Goal: Task Accomplishment & Management: Use online tool/utility

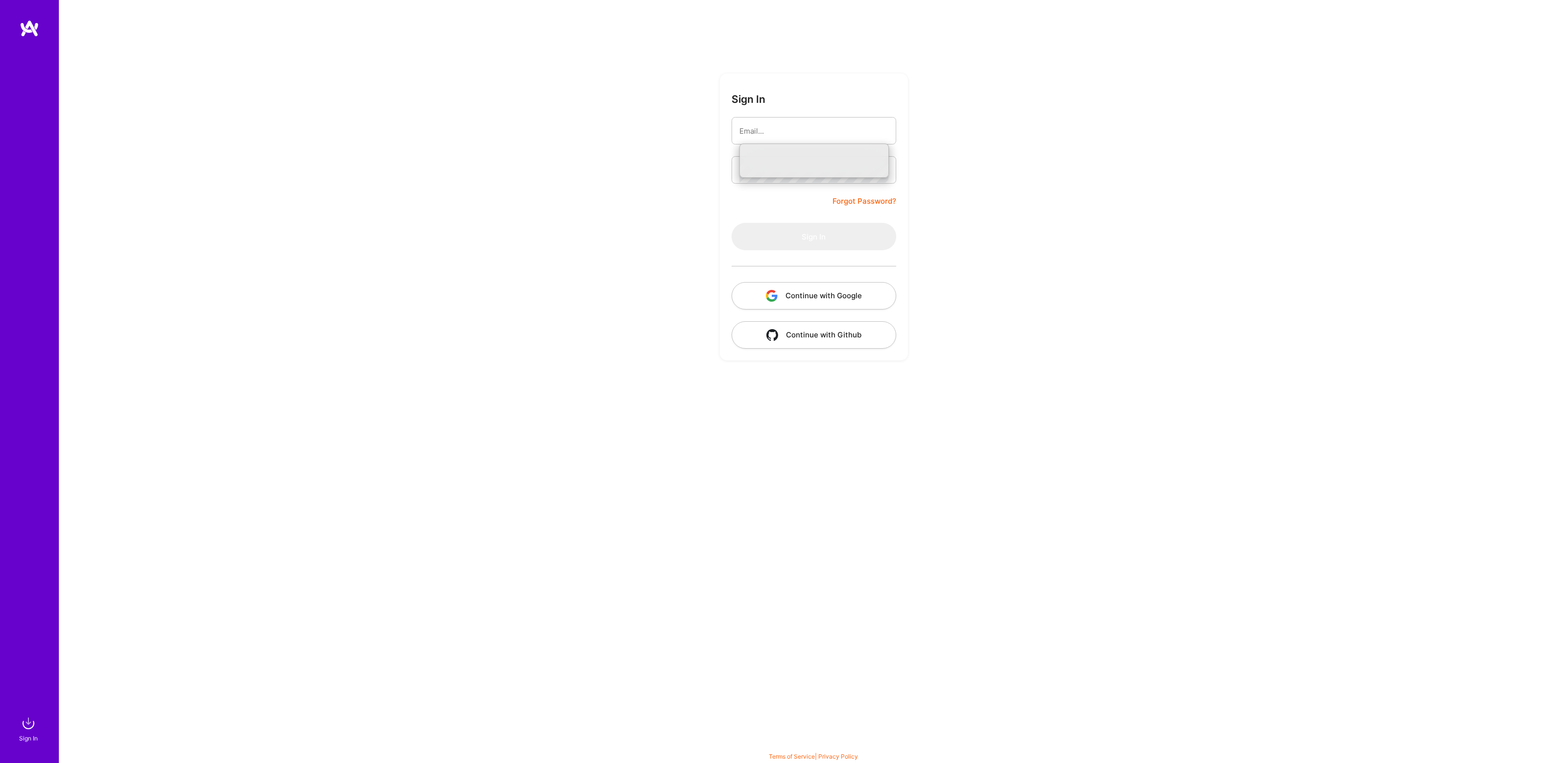
click at [805, 298] on button "Continue with Google" at bounding box center [814, 296] width 165 height 27
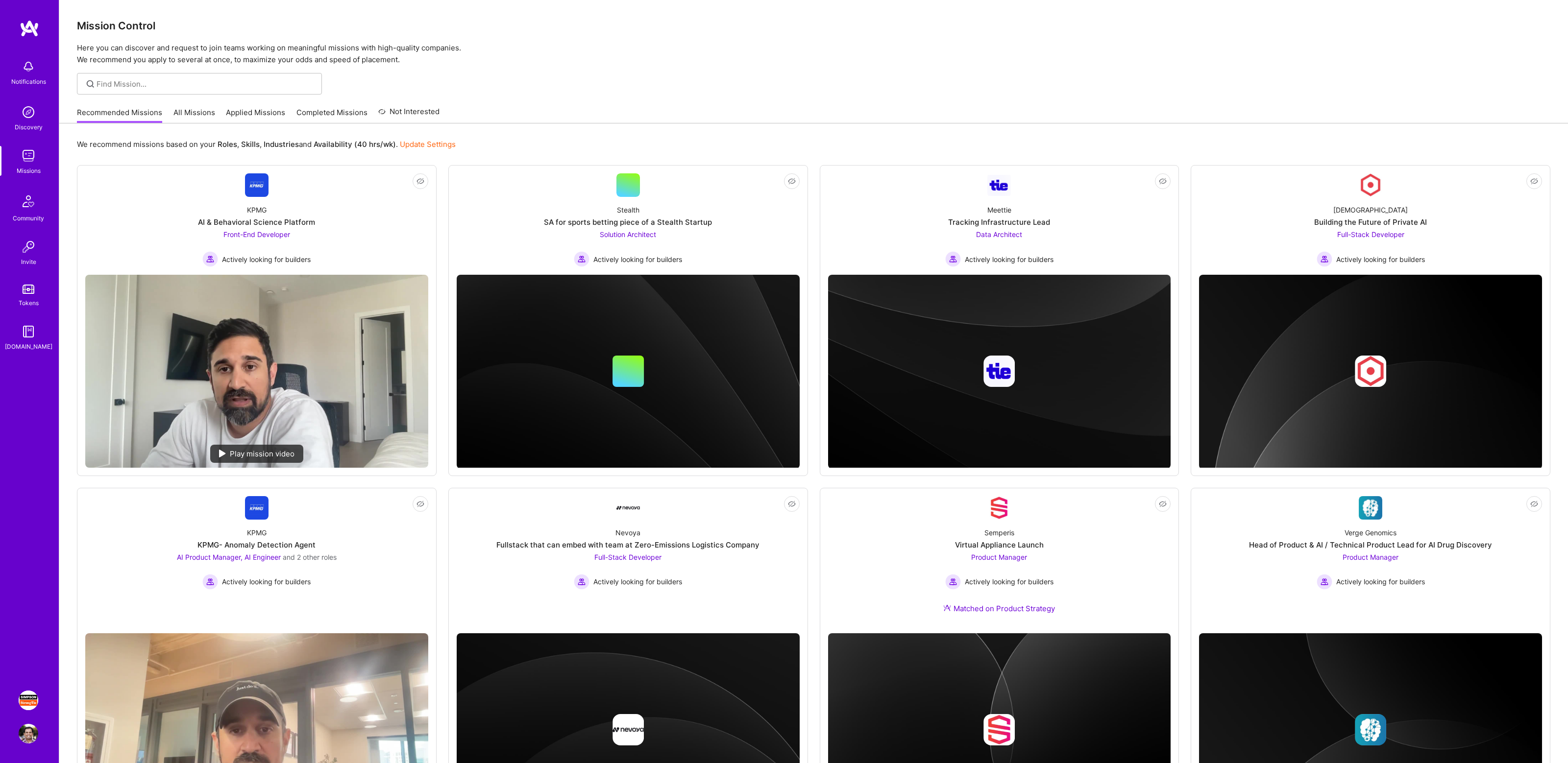
click at [30, 701] on img at bounding box center [28, 700] width 20 height 20
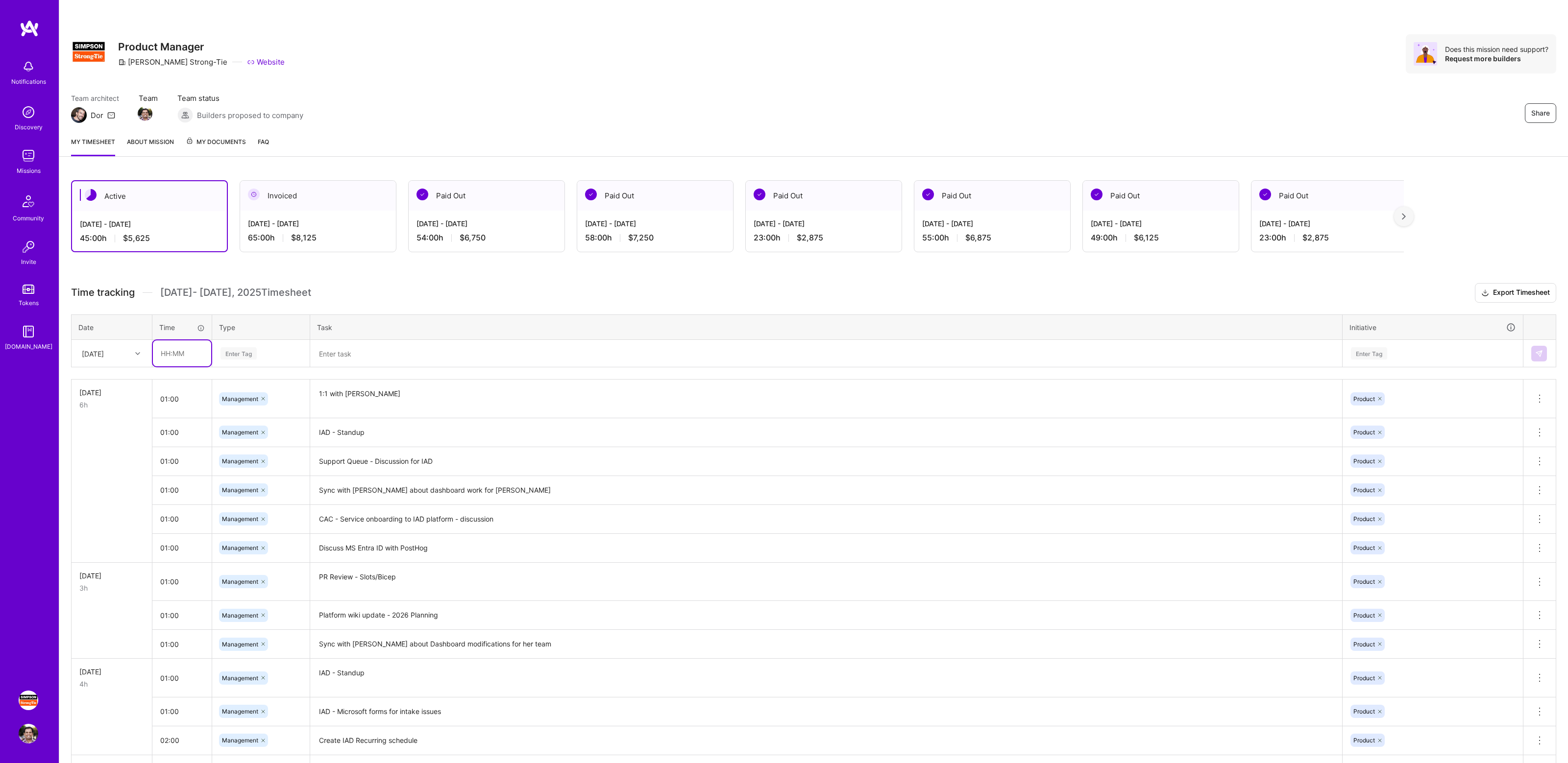
click at [186, 351] on input "text" at bounding box center [182, 354] width 58 height 26
type input "01:00"
type input "man"
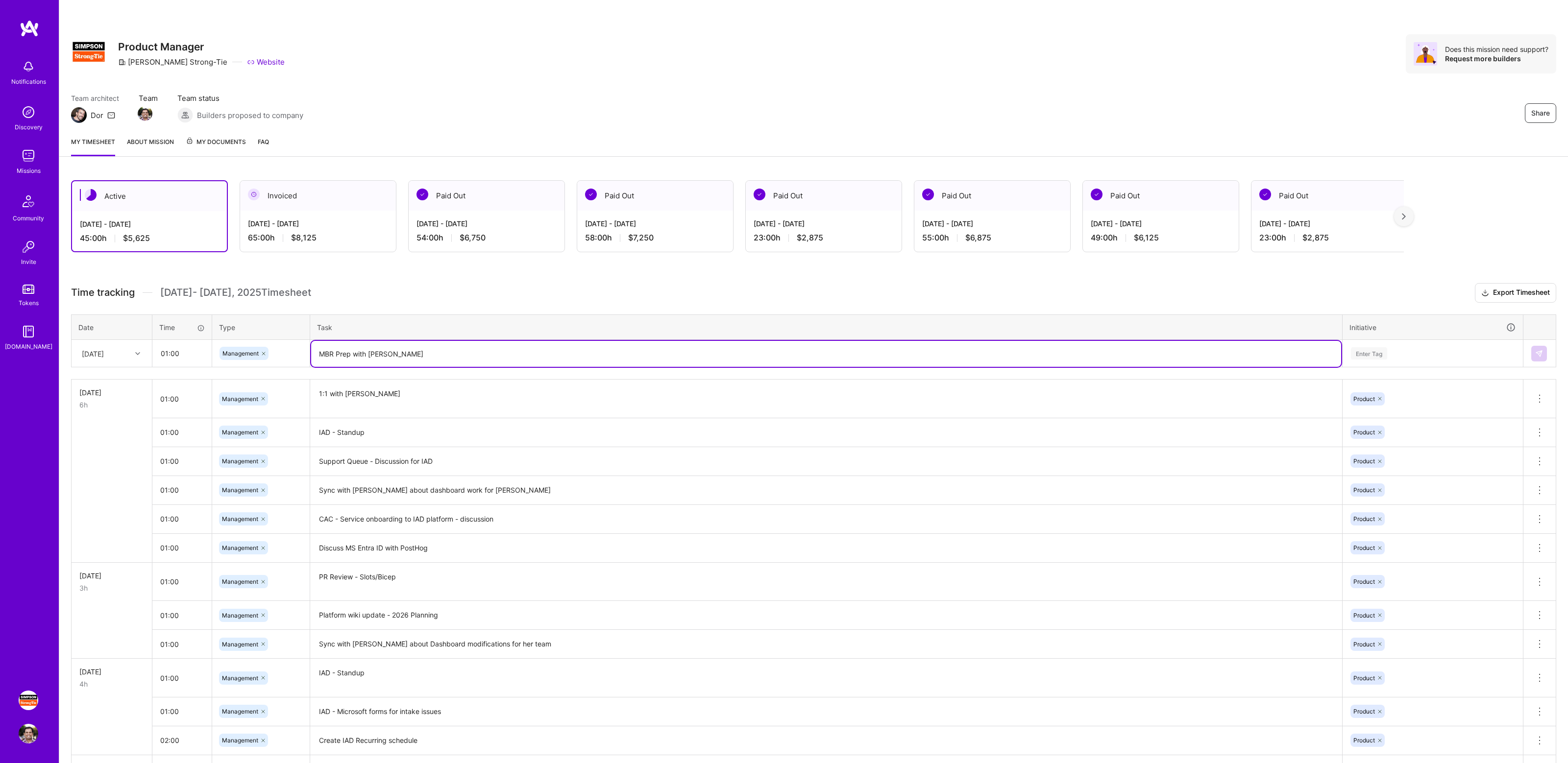
type textarea "MBR Prep with [PERSON_NAME]"
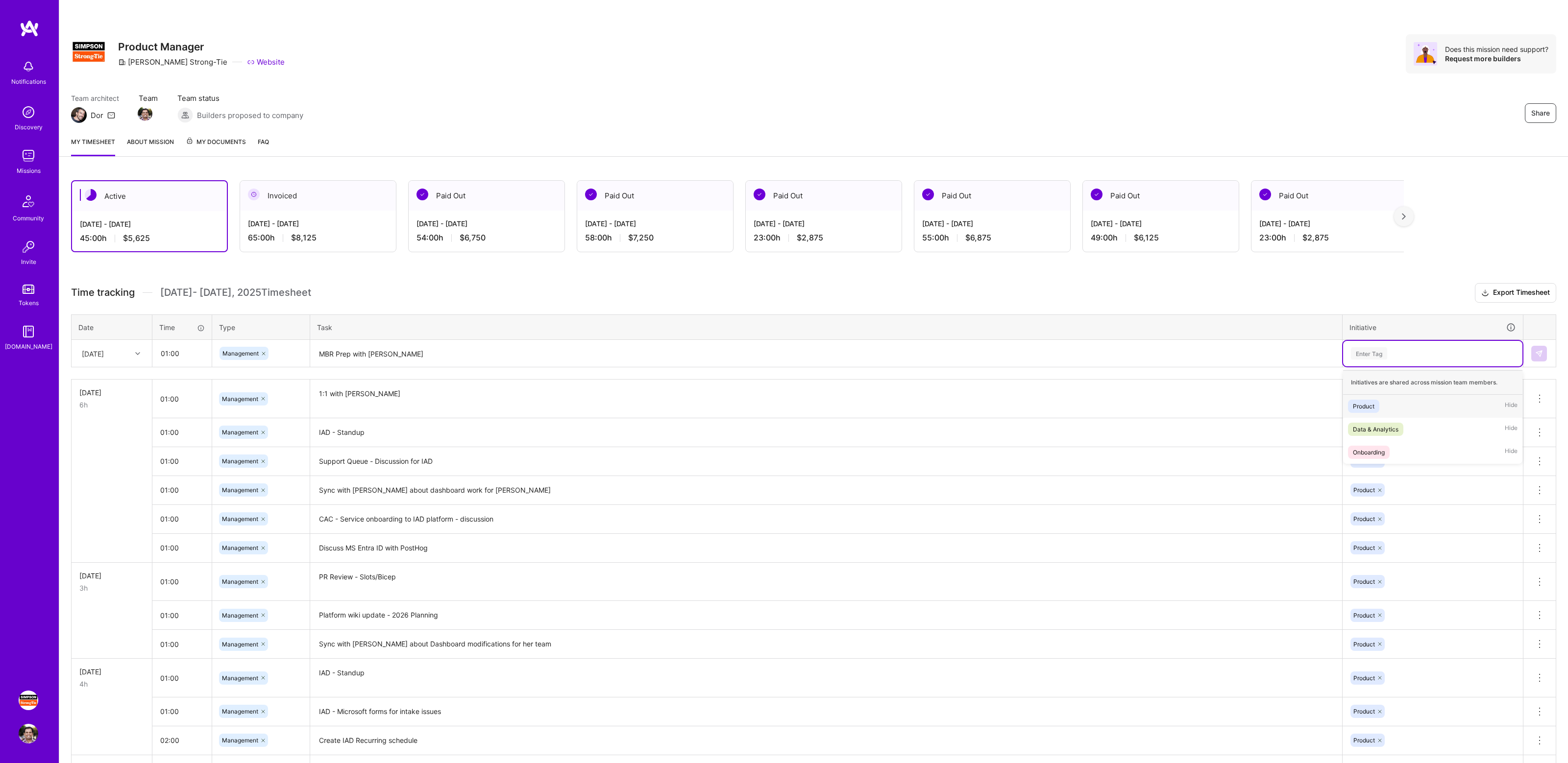
click at [1405, 345] on div "Enter Tag" at bounding box center [1432, 353] width 179 height 25
click at [1400, 410] on div "Product Hide" at bounding box center [1432, 406] width 179 height 23
click at [1537, 355] on img at bounding box center [1539, 354] width 8 height 8
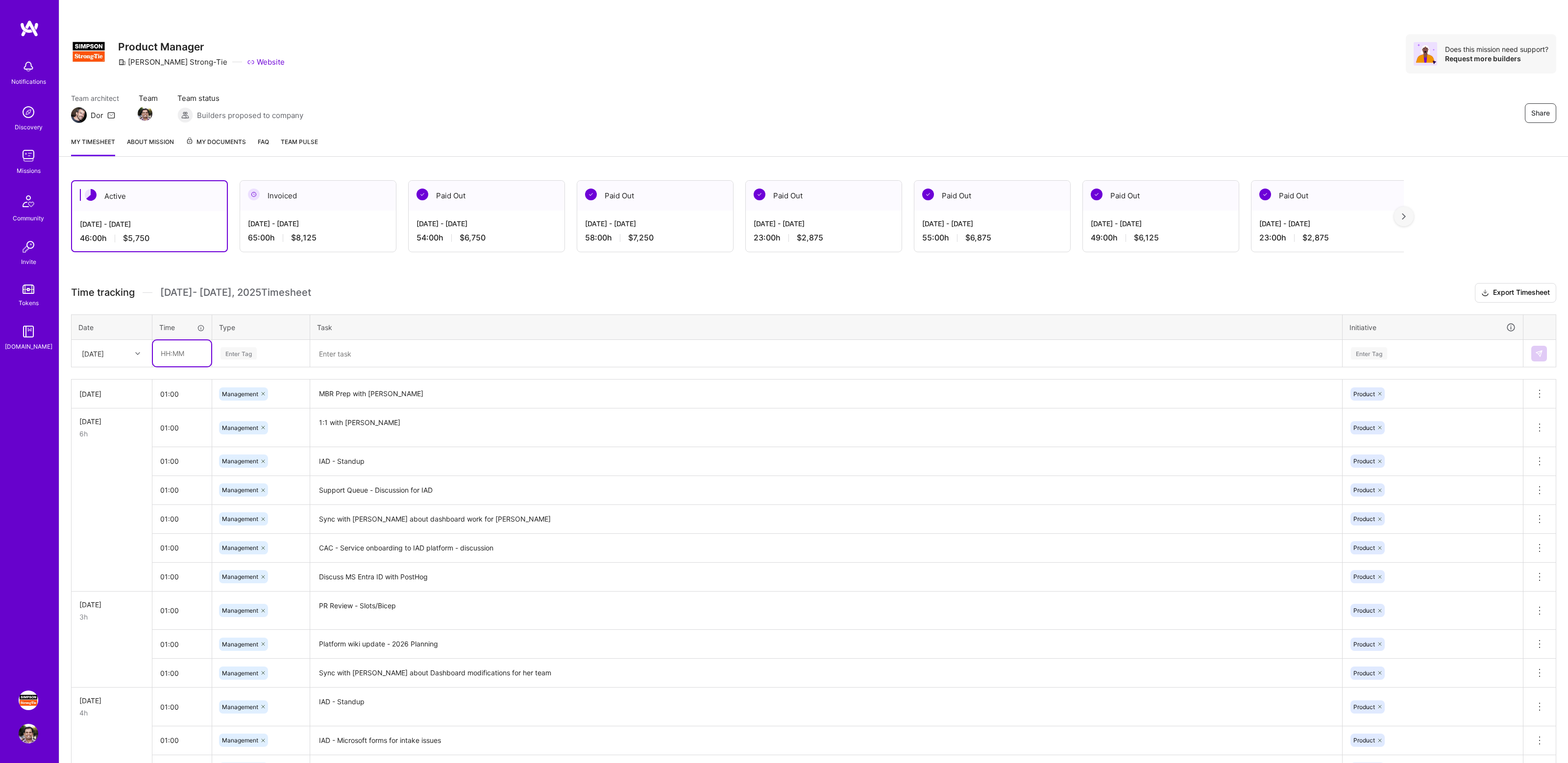
click at [180, 349] on input "text" at bounding box center [182, 354] width 58 height 26
type input "01:00"
type input "mana"
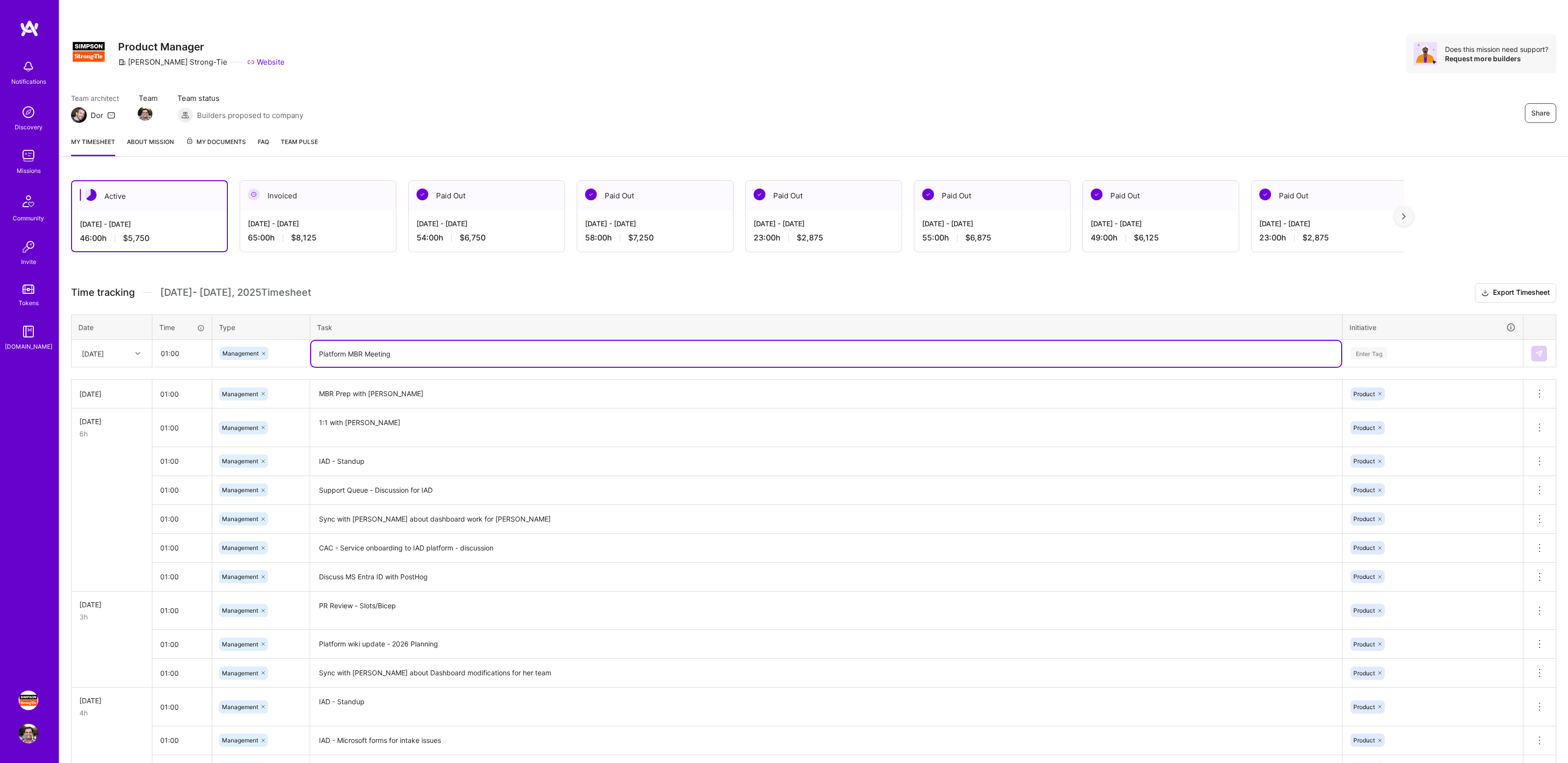
type textarea "Platform MBR Meeting"
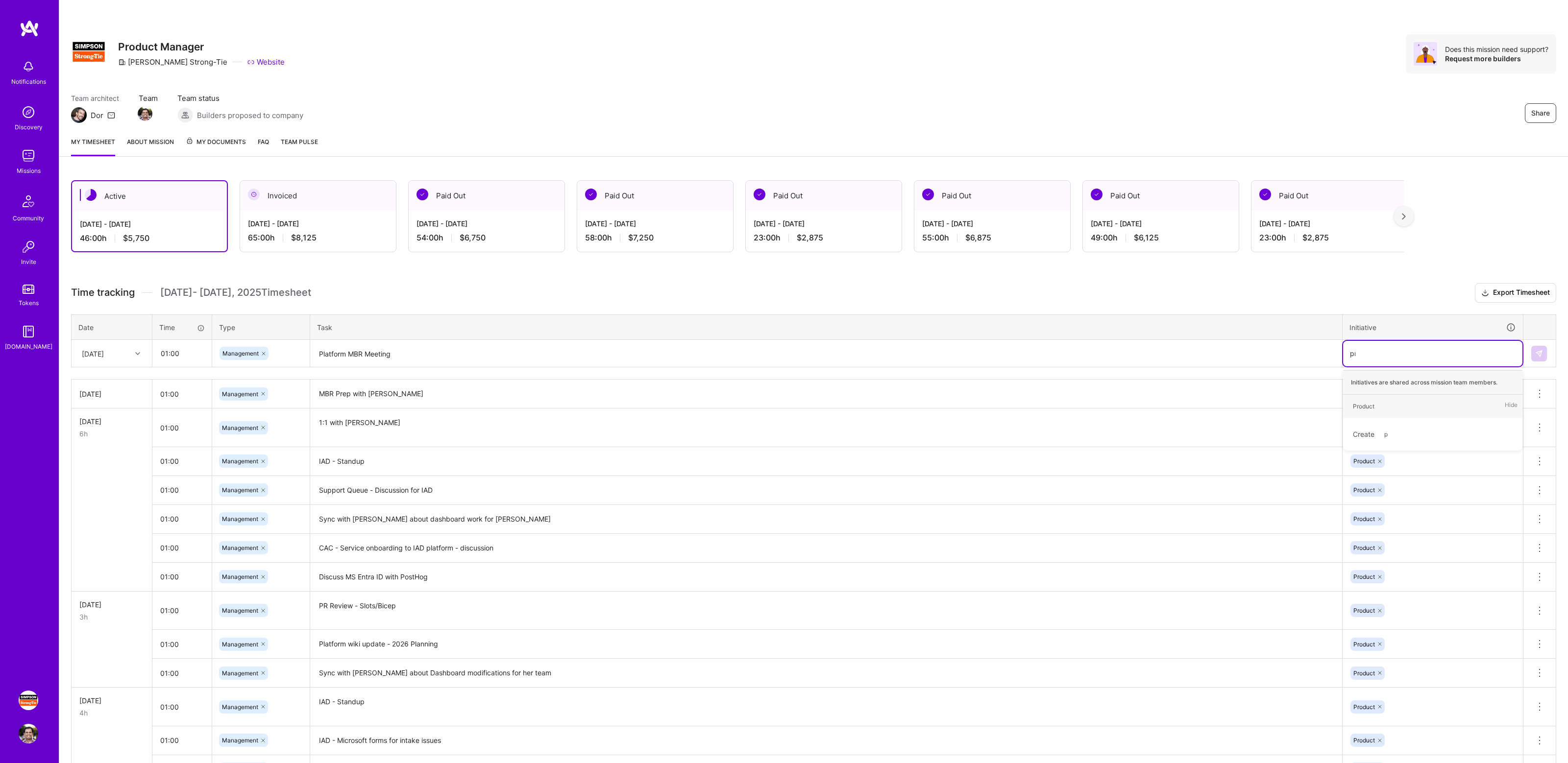
type input "pro"
click at [1536, 351] on img at bounding box center [1539, 354] width 8 height 8
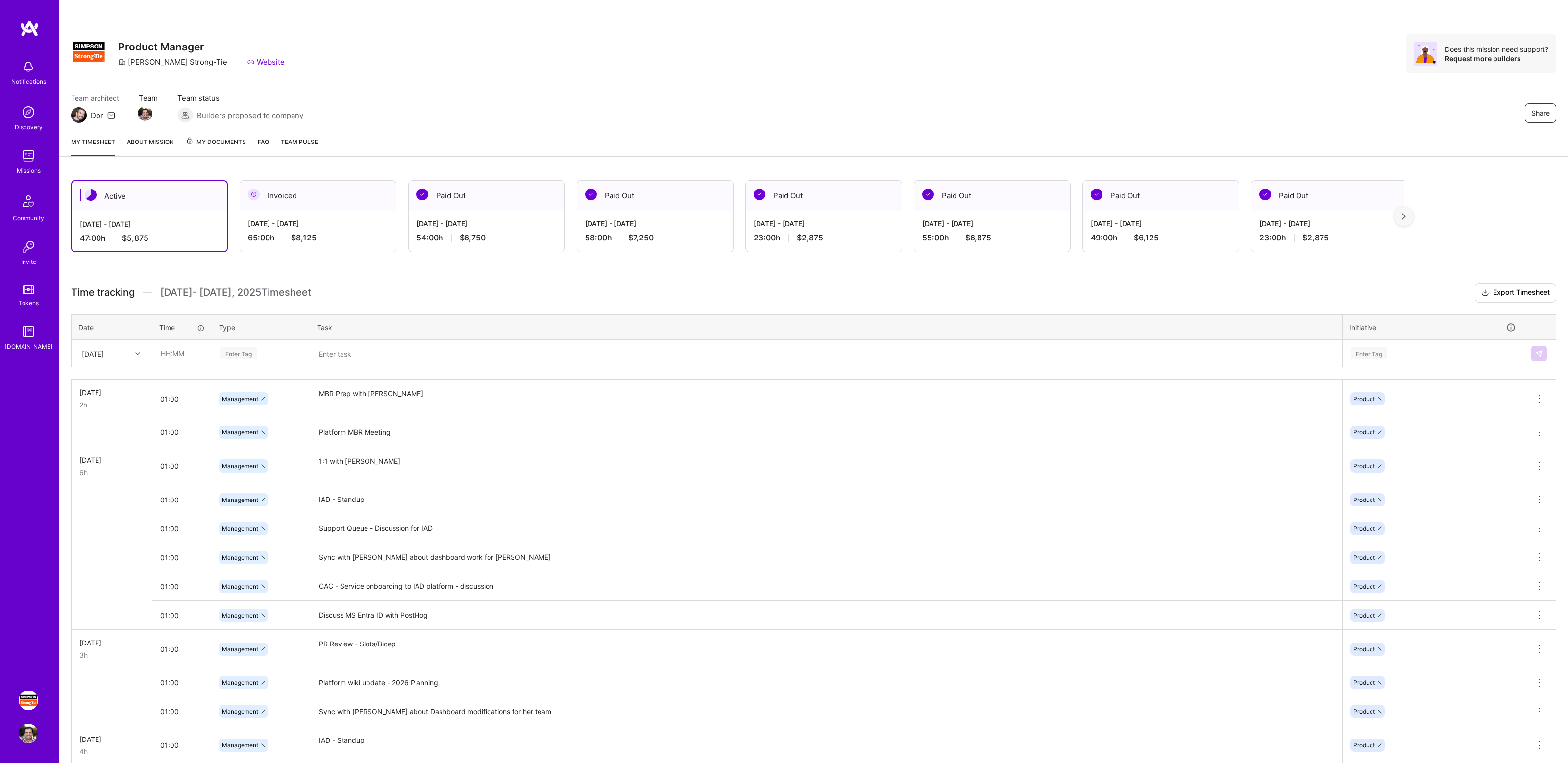
click at [394, 288] on h3 "Time tracking [DATE] - [DATE] Timesheet Export Timesheet" at bounding box center [814, 293] width 1486 height 20
click at [882, 98] on div "Team architect Dor Team Team status Builders proposed to company Share" at bounding box center [814, 107] width 1486 height 30
click at [196, 357] on input "text" at bounding box center [182, 354] width 58 height 26
type input "01:00"
type input "mana"
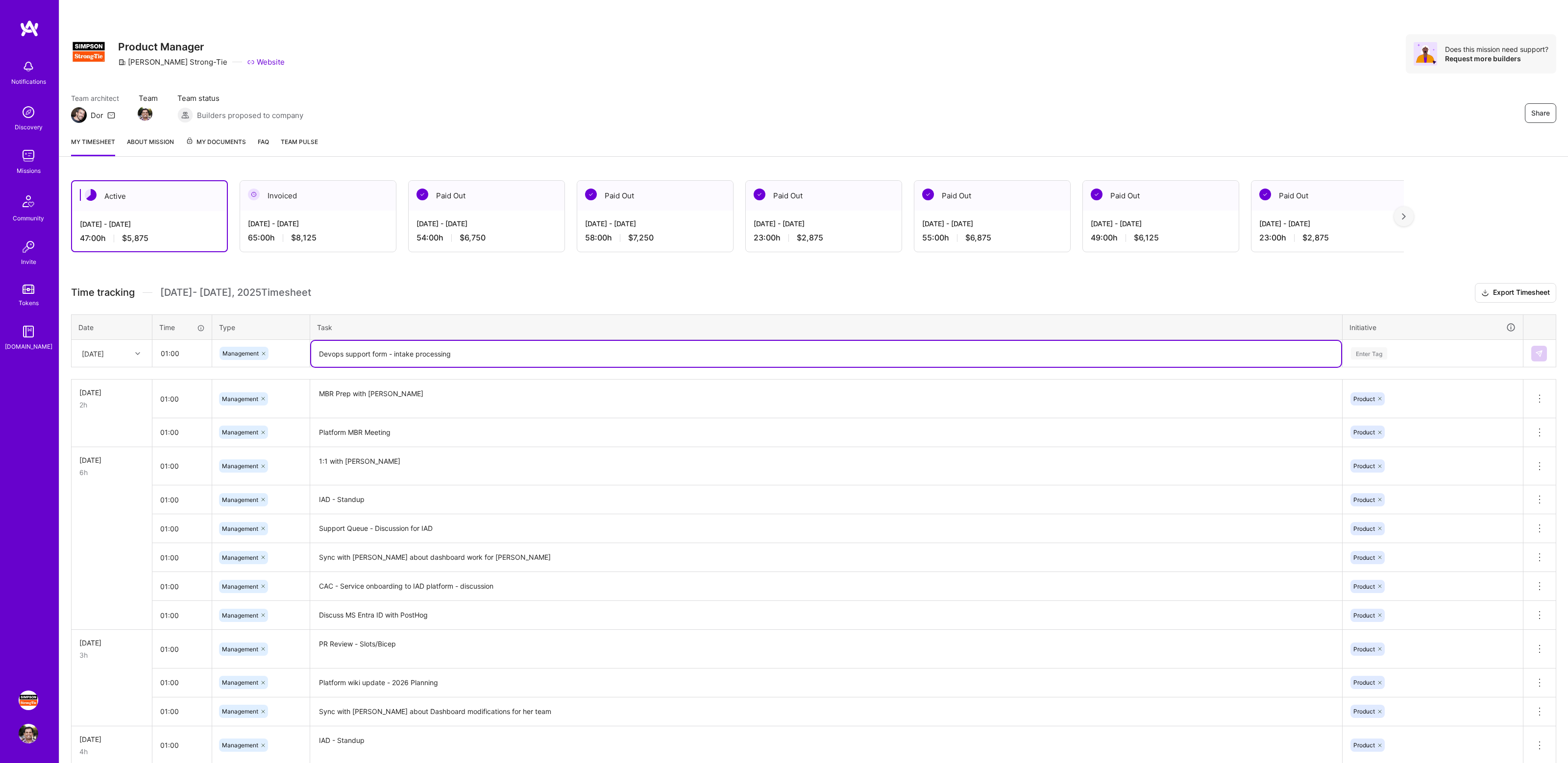
type textarea "Devops support form - intake processing"
click at [1396, 349] on div "Enter Tag" at bounding box center [1432, 354] width 165 height 12
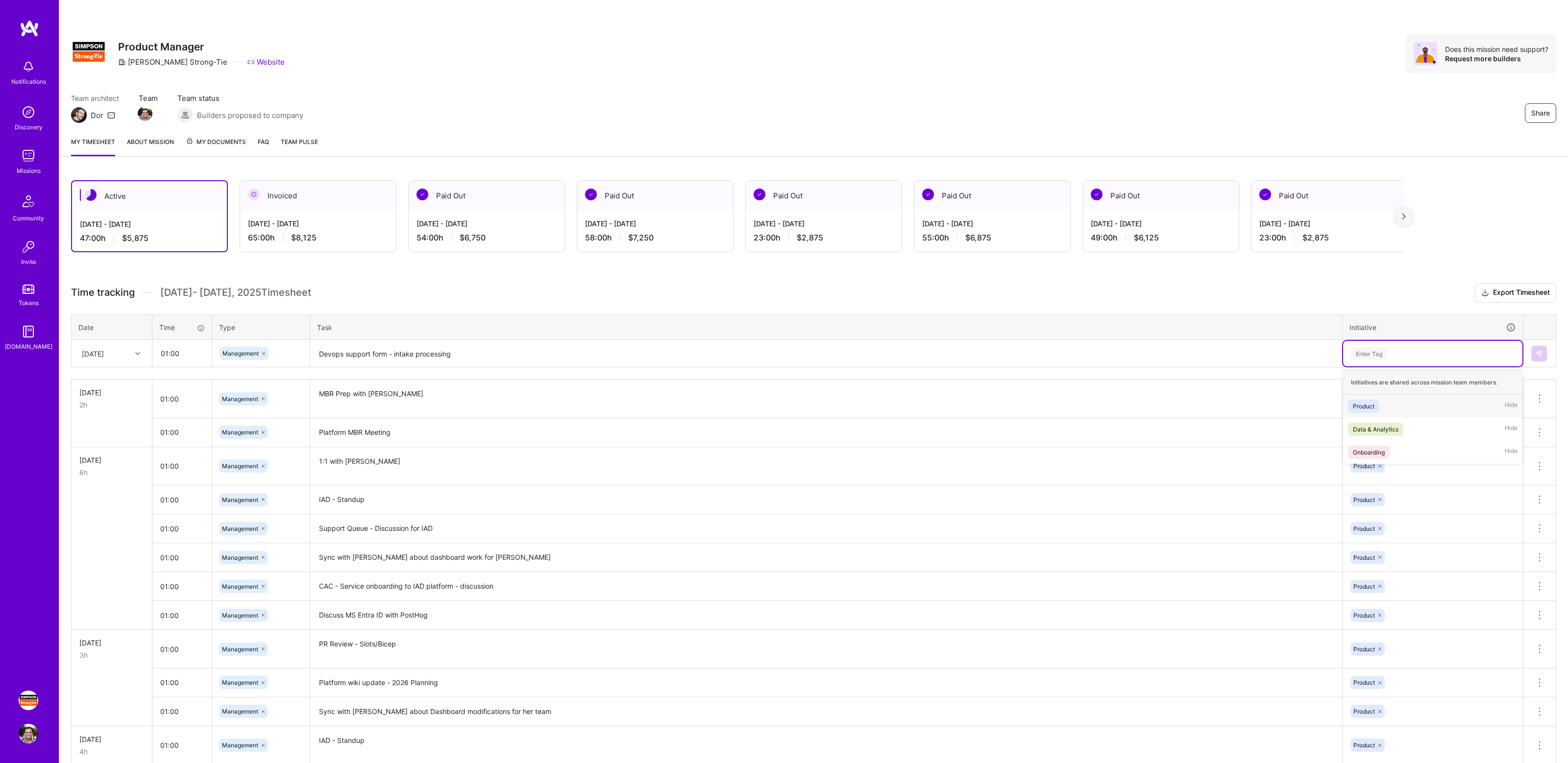
click at [1390, 408] on div "Product Hide" at bounding box center [1432, 406] width 179 height 23
click at [1534, 354] on button at bounding box center [1539, 354] width 16 height 16
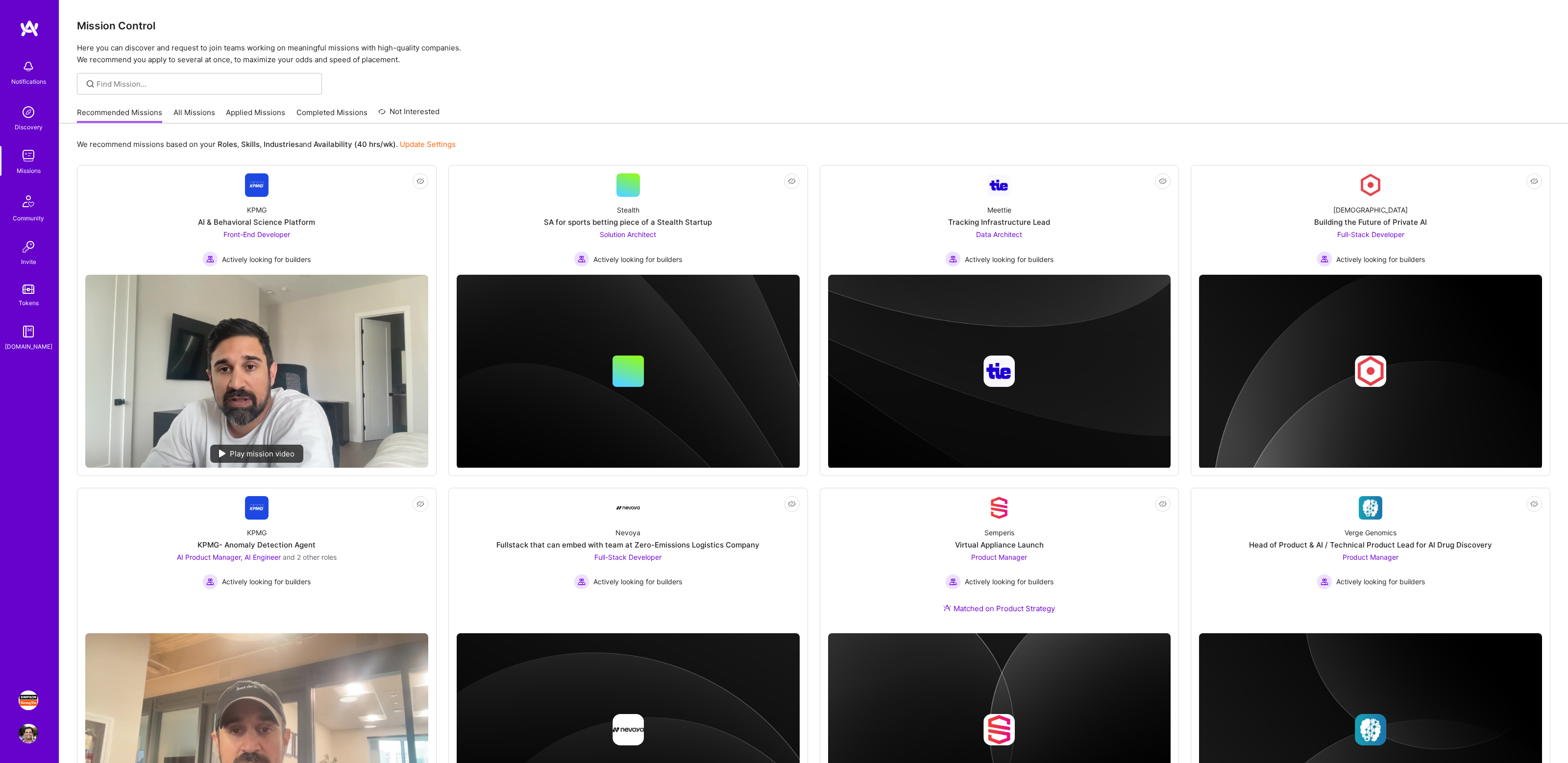
click at [27, 700] on img at bounding box center [28, 700] width 20 height 20
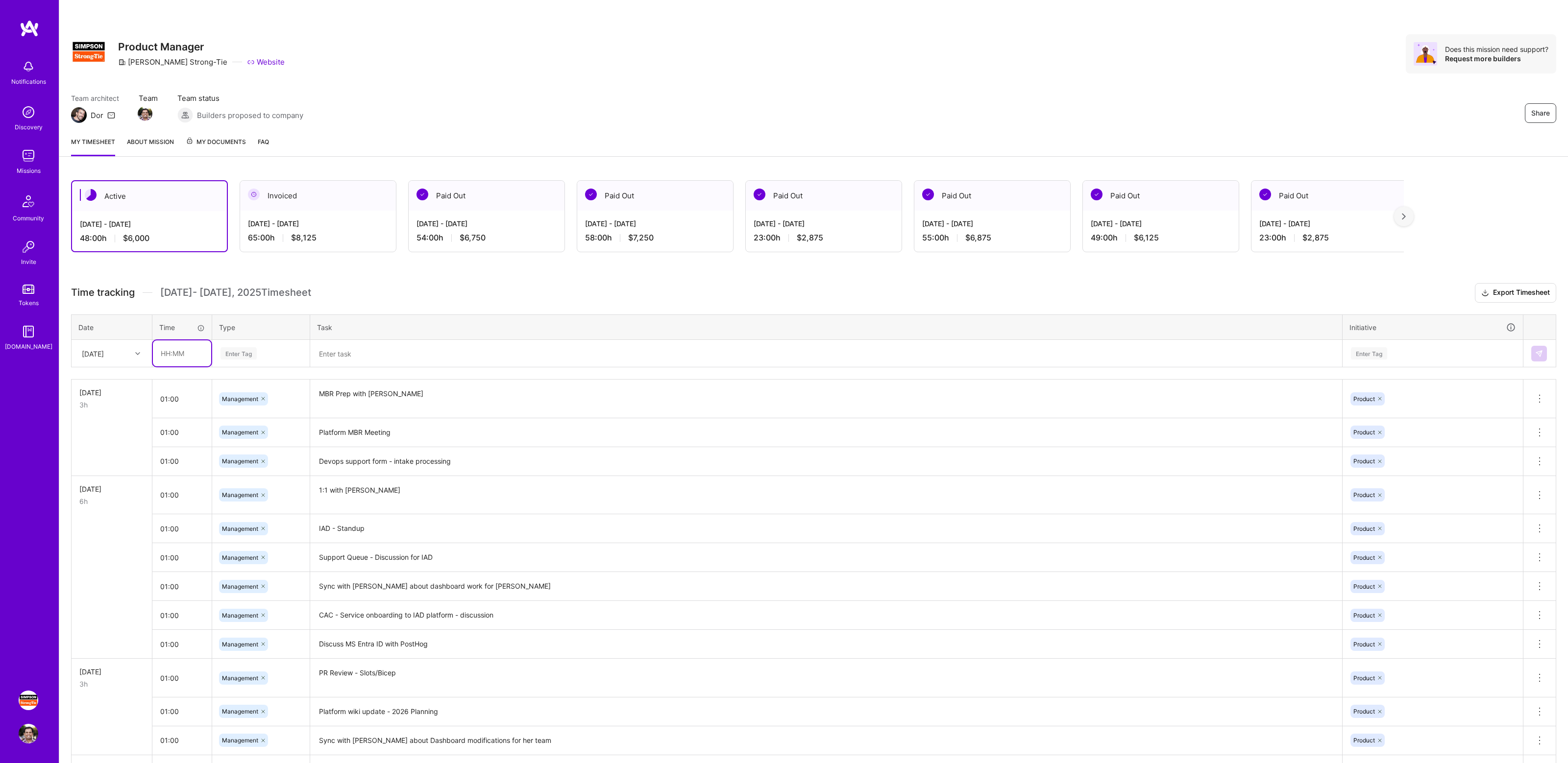
click at [180, 355] on input "text" at bounding box center [182, 354] width 58 height 26
type input "1"
type input "02:00"
type input "mana"
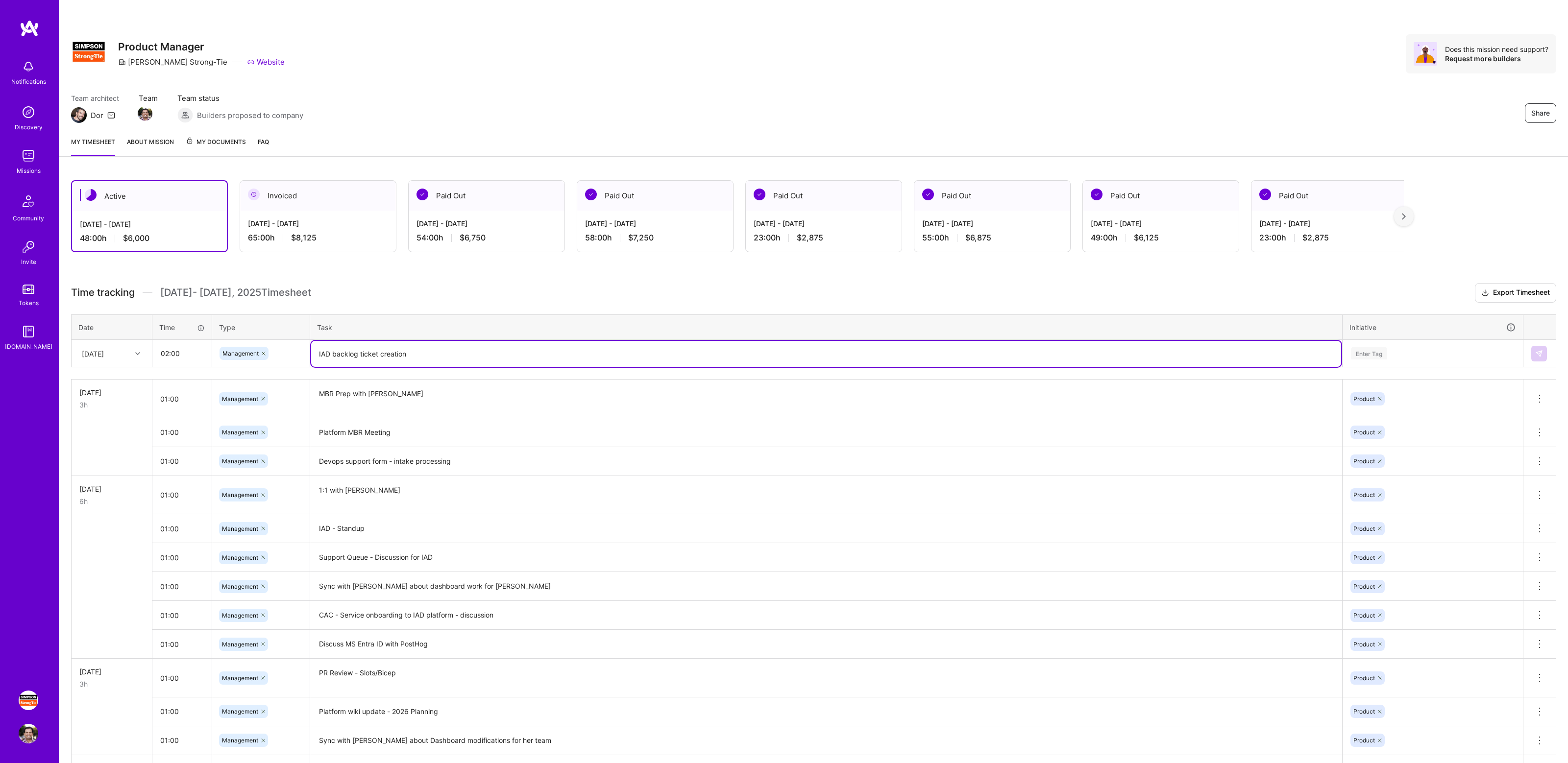
type textarea "IAD backlog ticket creation"
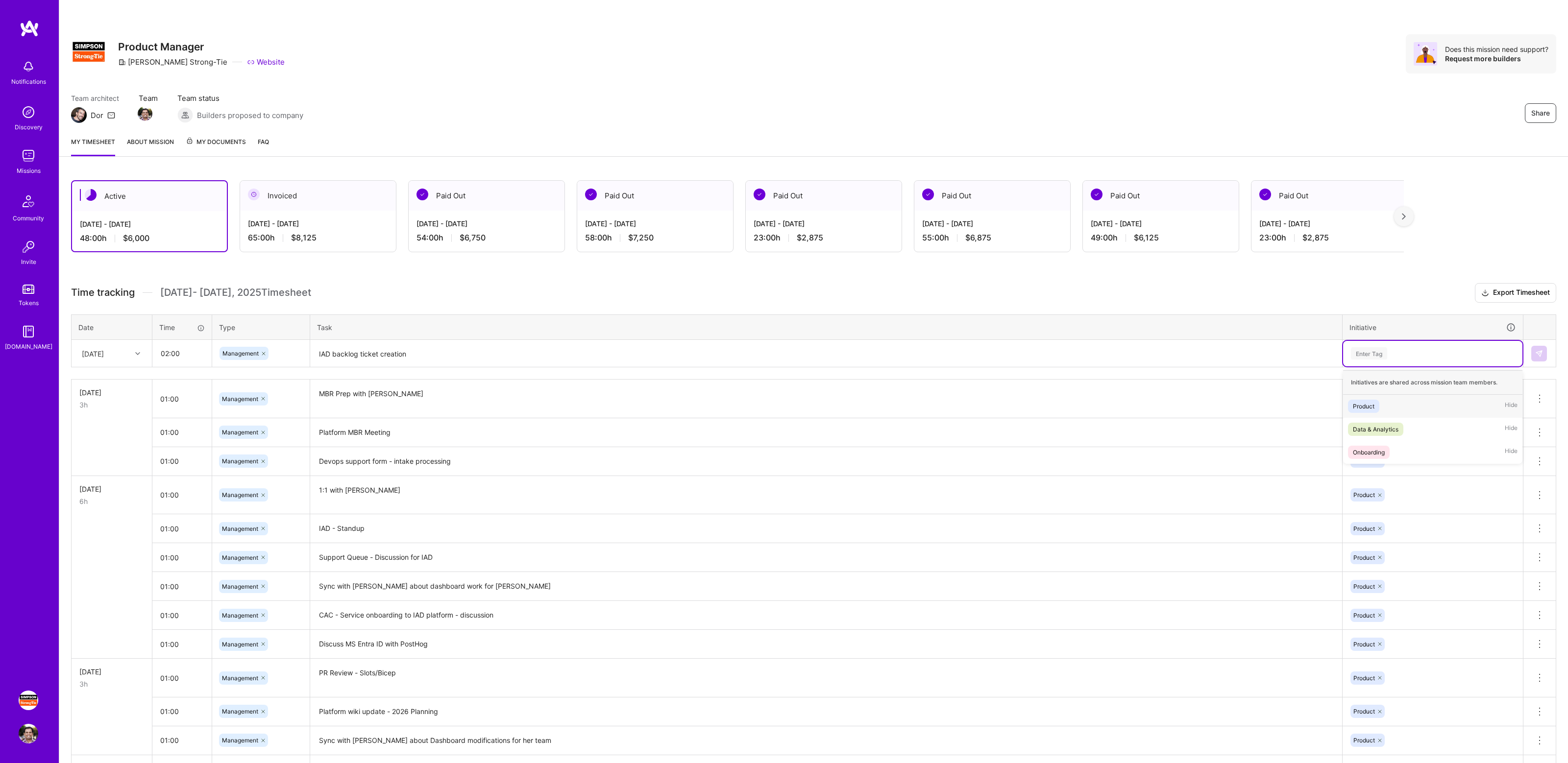
click at [1424, 357] on div "Enter Tag" at bounding box center [1432, 354] width 165 height 12
click at [1401, 414] on div "Product Hide" at bounding box center [1432, 406] width 179 height 23
click at [1535, 348] on button at bounding box center [1539, 354] width 16 height 16
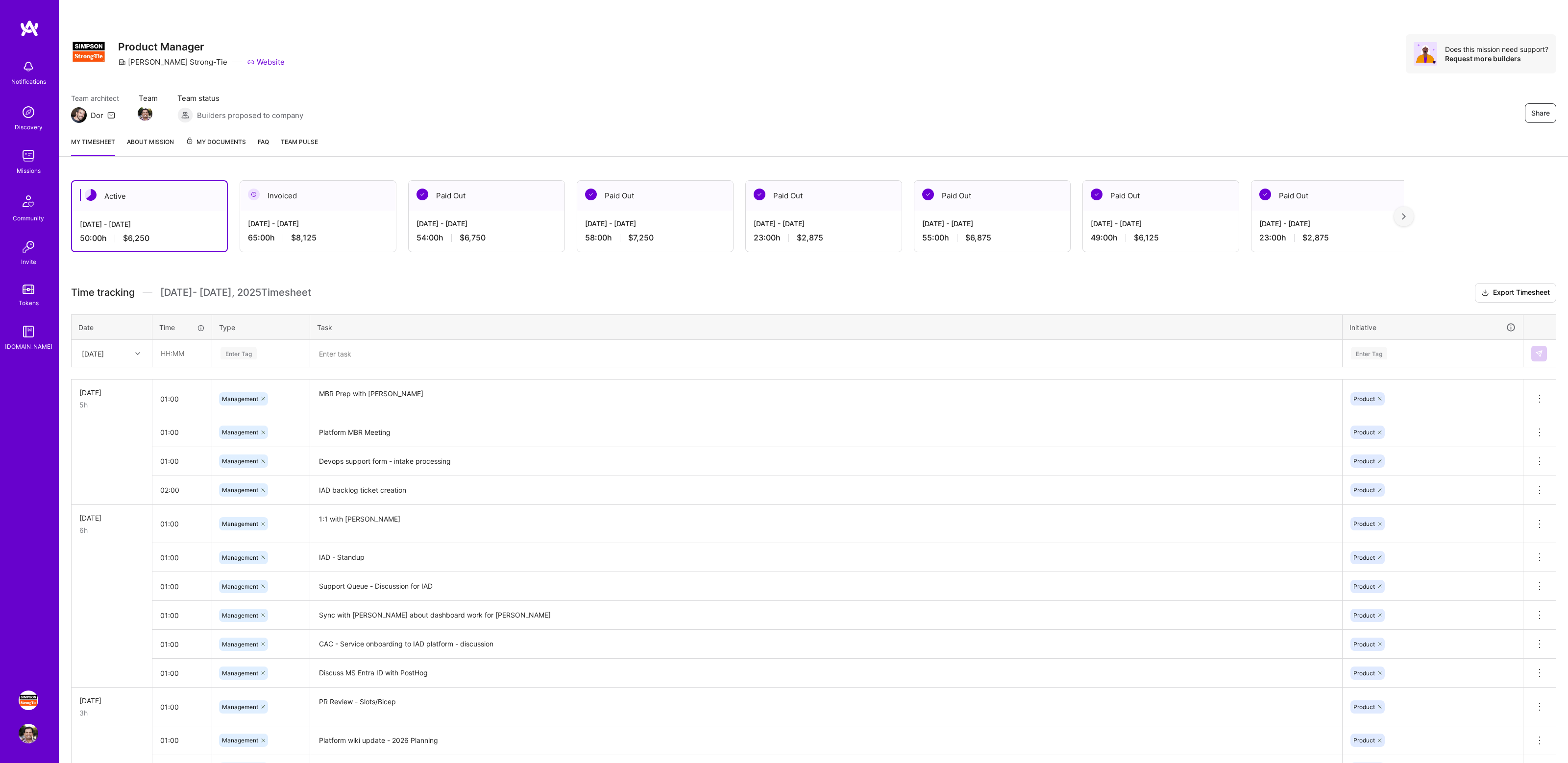
click at [489, 283] on h3 "Time tracking [DATE] - [DATE] Timesheet Export Timesheet" at bounding box center [814, 293] width 1486 height 20
click at [508, 287] on h3 "Time tracking [DATE] - [DATE] Timesheet Export Timesheet" at bounding box center [814, 293] width 1486 height 20
click at [532, 290] on h3 "Time tracking [DATE] - [DATE] Timesheet Export Timesheet" at bounding box center [814, 293] width 1486 height 20
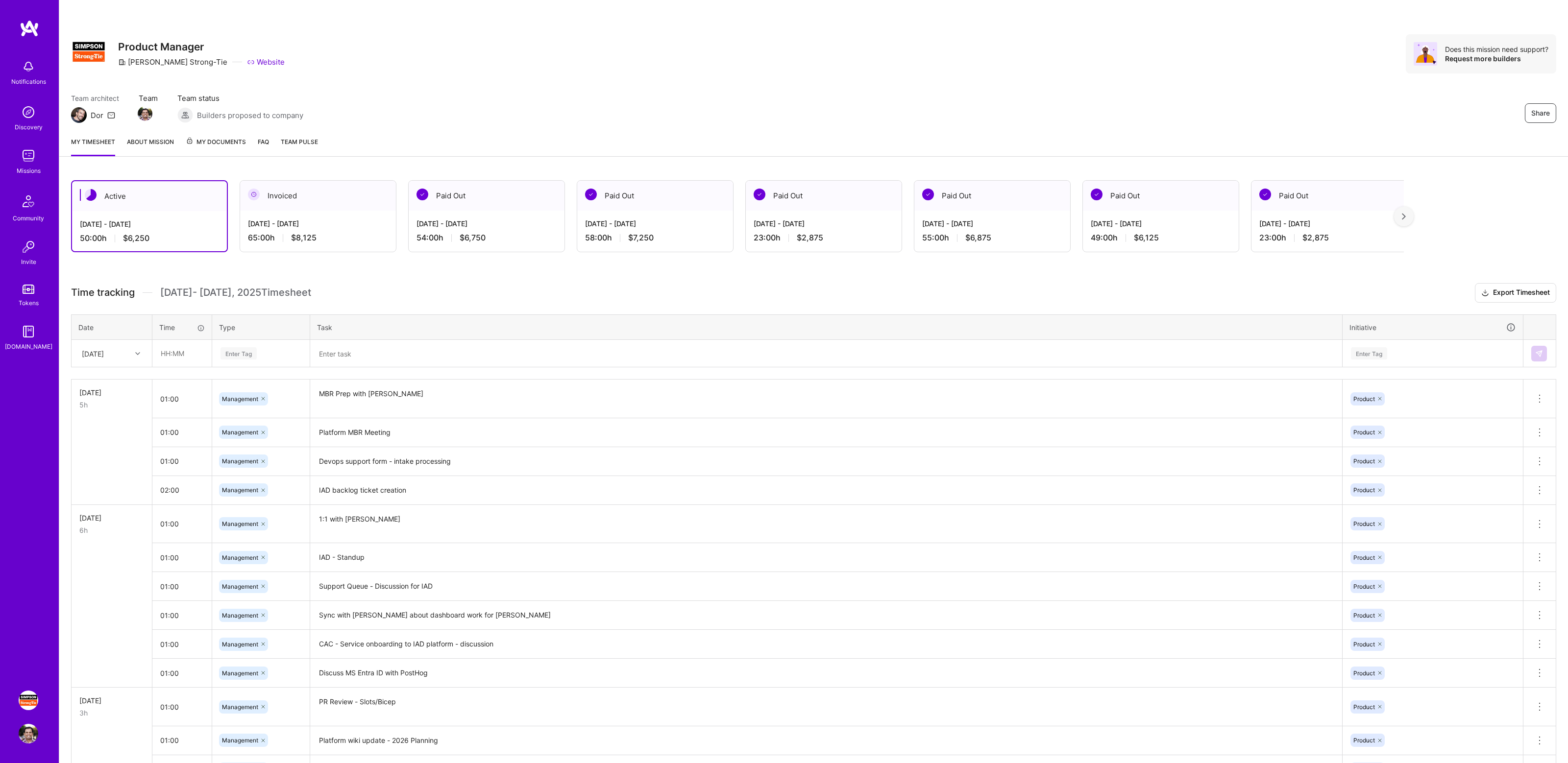
click at [1047, 77] on div "Share Product Manager Simpson Strong-Tie Website Does this mission need support…" at bounding box center [814, 64] width 1509 height 129
click at [1258, 72] on div "Share Product Manager Simpson Strong-Tie Website Does this mission need support…" at bounding box center [814, 53] width 1486 height 39
click at [186, 353] on input "text" at bounding box center [182, 354] width 58 height 26
type input "01:00"
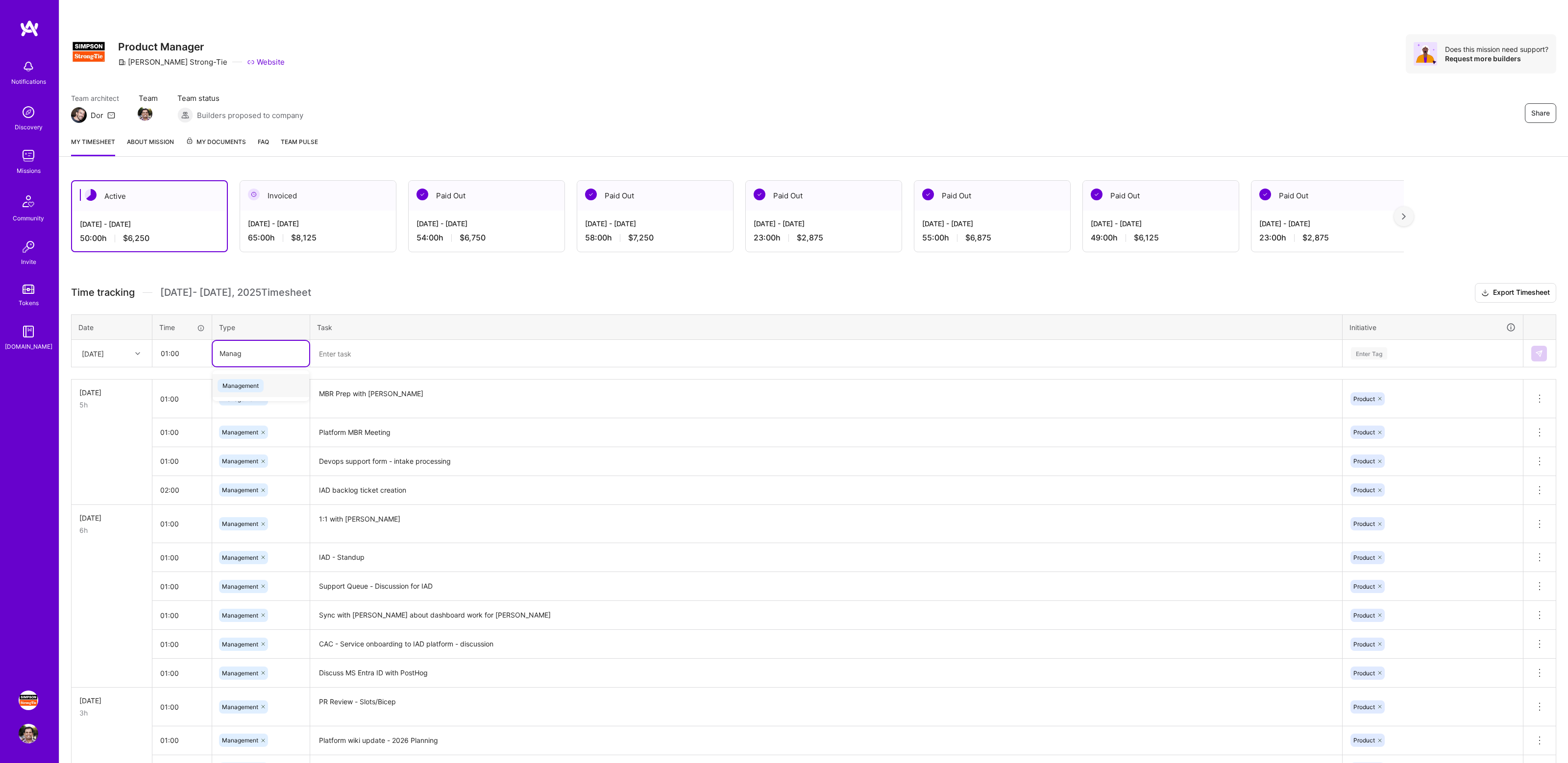
type input "Manage"
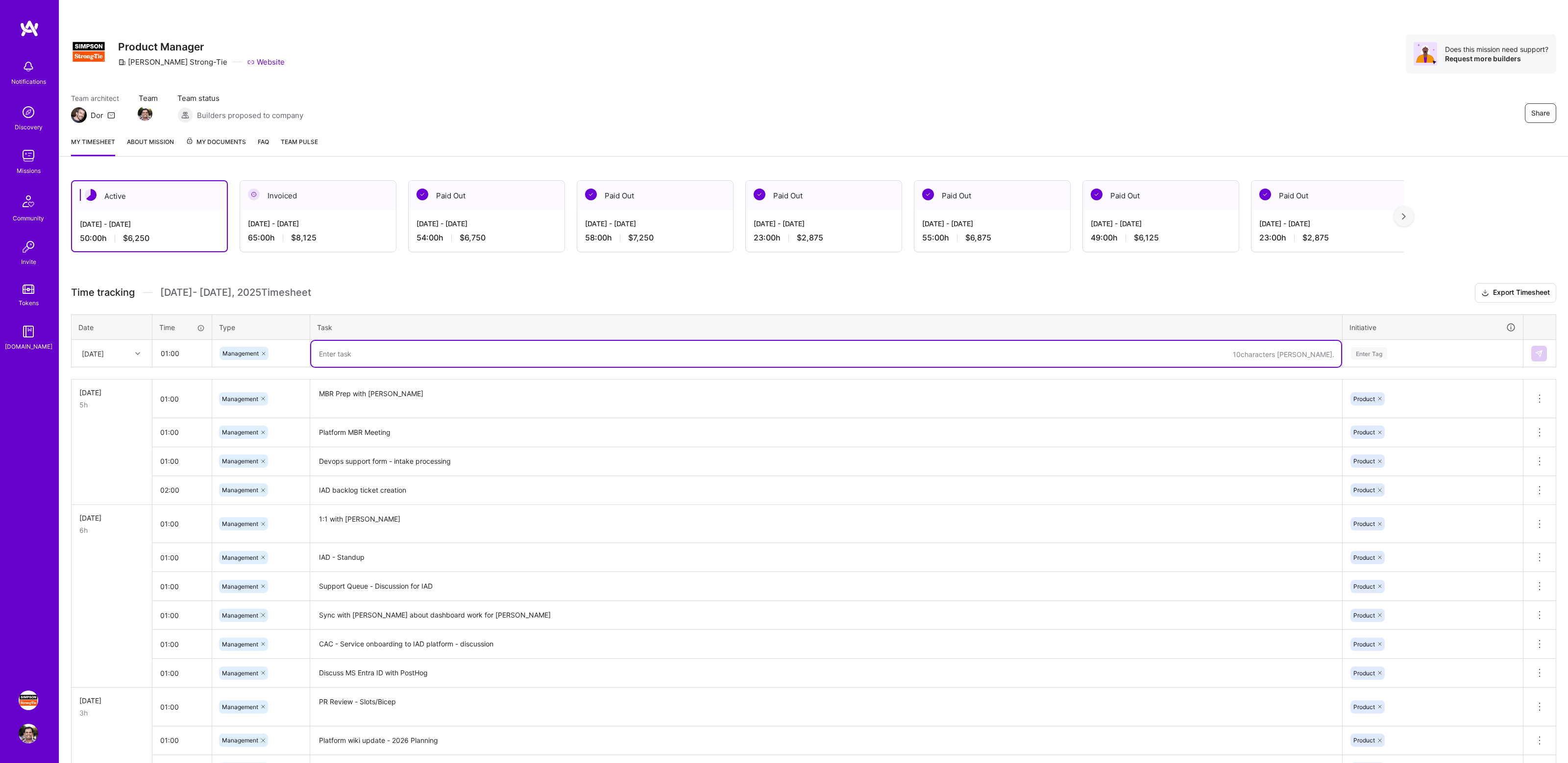
type textarea "A"
type textarea "Manage Abhishek's backlog tasks"
click at [1367, 352] on div "Enter Tag" at bounding box center [1370, 354] width 37 height 15
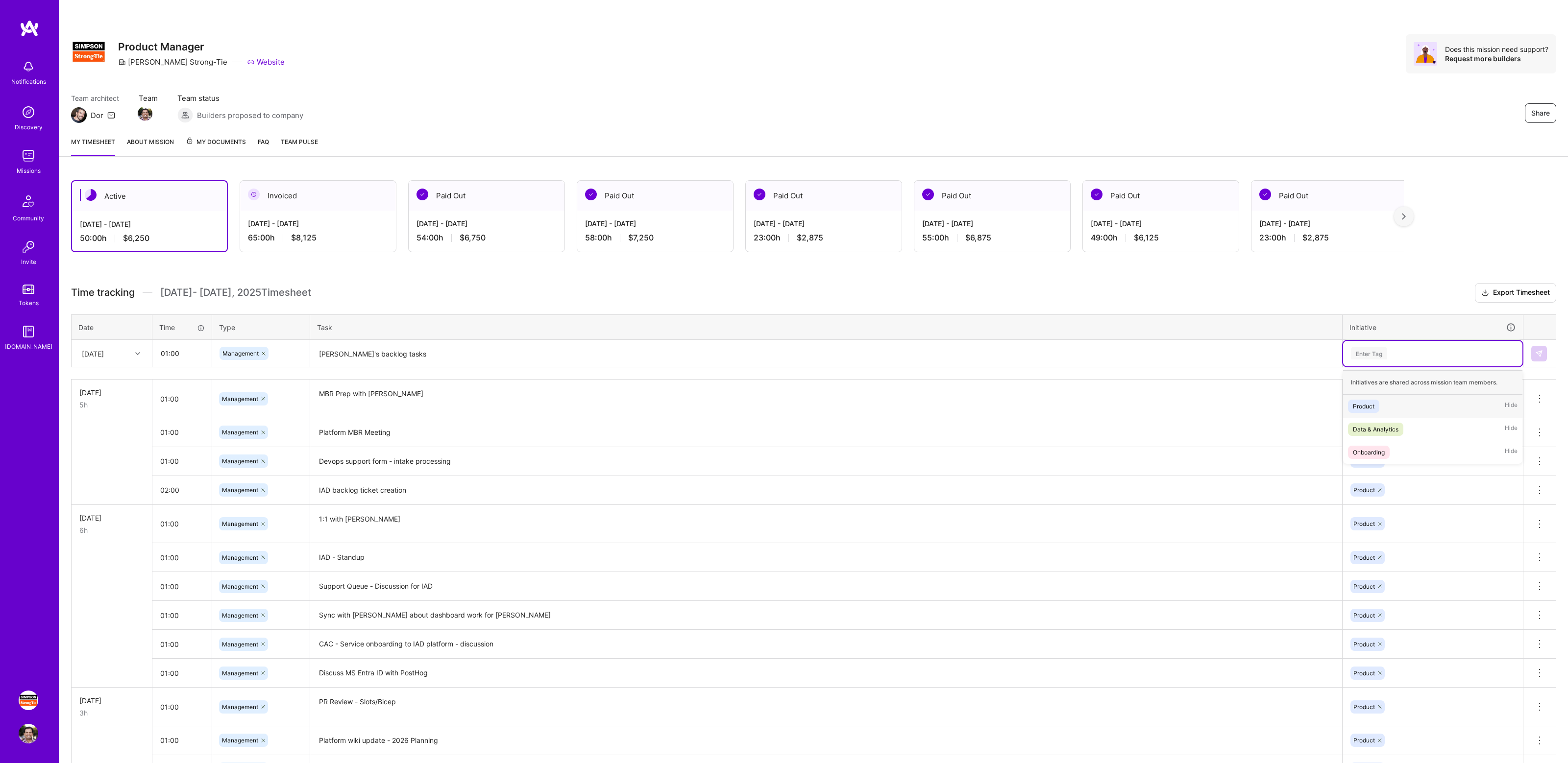
click at [1375, 400] on span "Product" at bounding box center [1364, 406] width 31 height 13
click at [1531, 358] on td at bounding box center [1540, 354] width 33 height 27
click at [1539, 357] on button at bounding box center [1539, 354] width 16 height 16
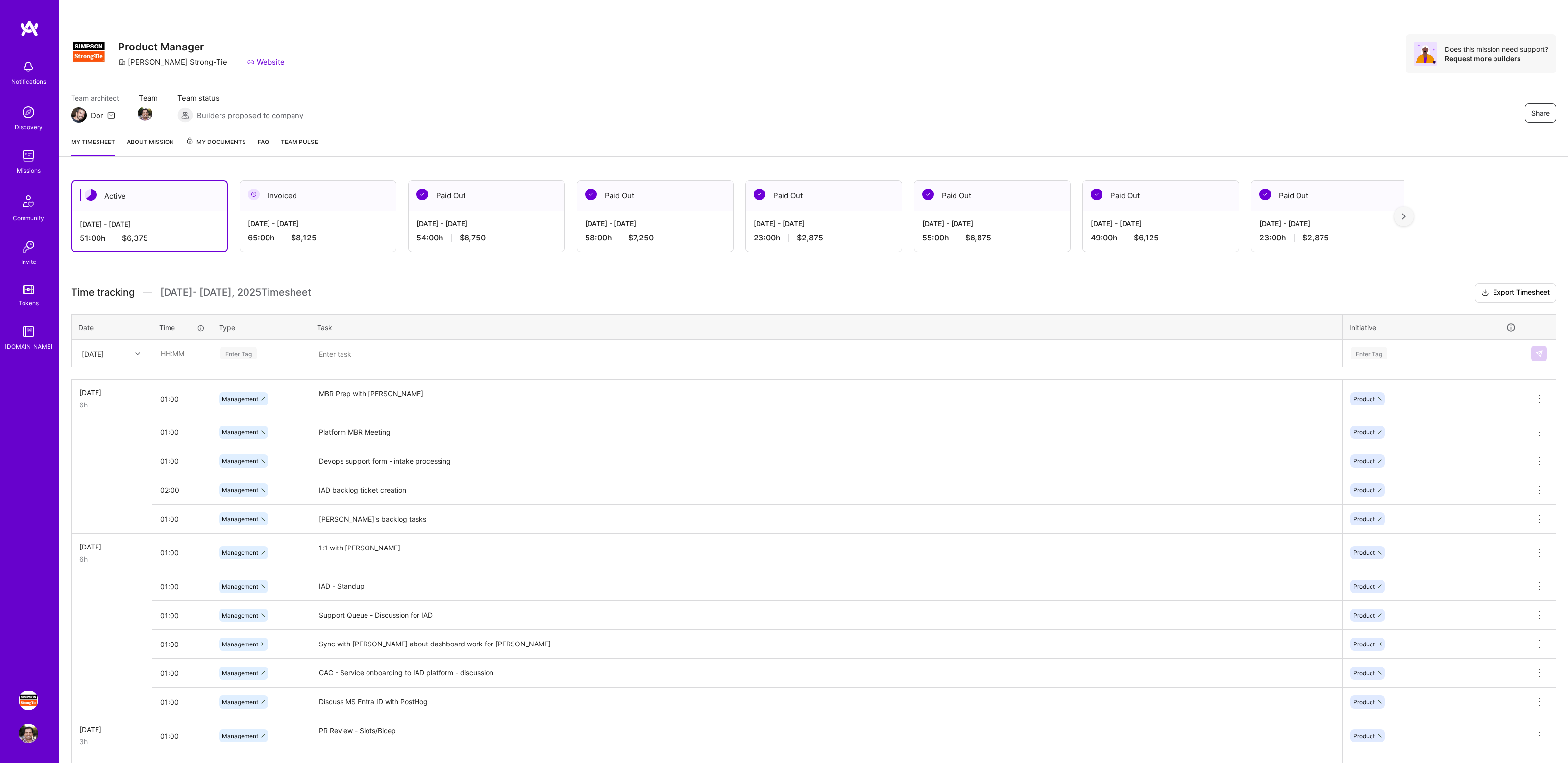
click at [367, 283] on h3 "Time tracking [DATE] - [DATE] Timesheet Export Timesheet" at bounding box center [814, 293] width 1486 height 20
click at [1224, 50] on div "Share Product Manager Simpson Strong-Tie Website Does this mission need support…" at bounding box center [814, 53] width 1486 height 39
click at [1184, 107] on div "Team architect Dor Team Team status Builders proposed to company Share" at bounding box center [814, 107] width 1486 height 30
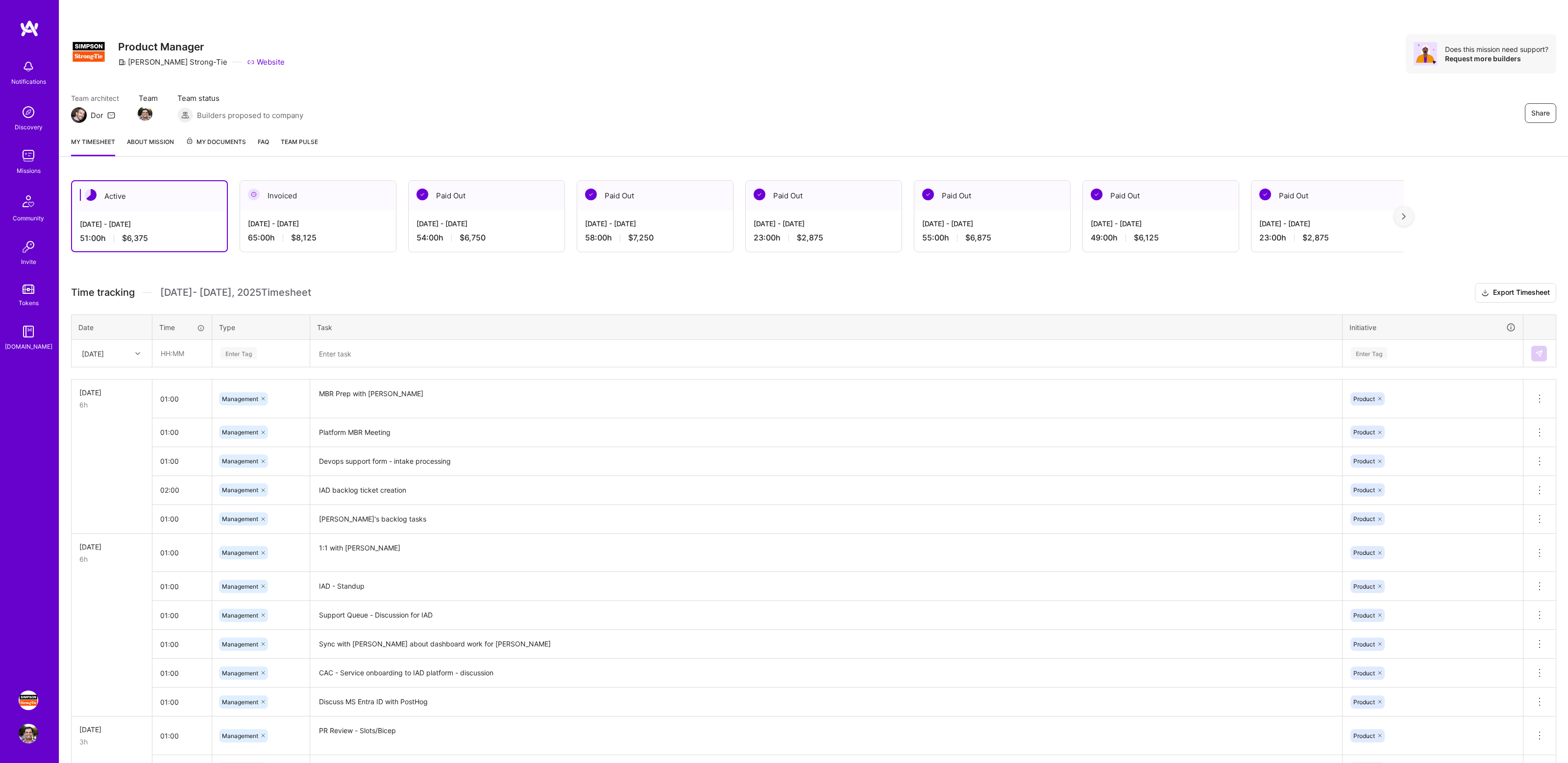
click at [1247, 56] on div "Share Product Manager Simpson Strong-Tie Website Does this mission need support…" at bounding box center [814, 53] width 1486 height 39
click at [1224, 78] on div "Share Product Manager Simpson Strong-Tie Website Does this mission need support…" at bounding box center [814, 64] width 1509 height 129
